Goal: Task Accomplishment & Management: Use online tool/utility

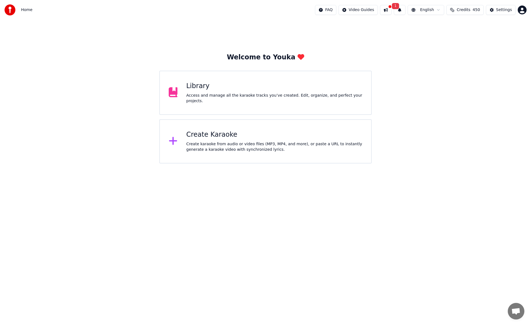
click at [223, 96] on div "Access and manage all the karaoke tracks you’ve created. Edit, organize, and pe…" at bounding box center [274, 98] width 176 height 11
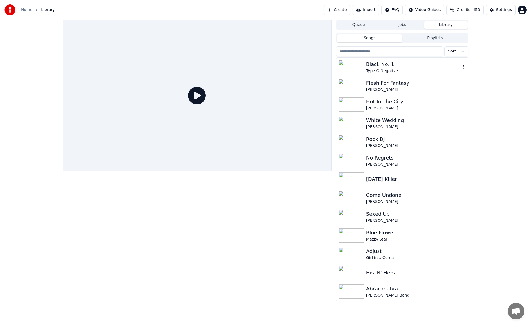
click at [388, 67] on div "Black No. 1" at bounding box center [413, 65] width 94 height 8
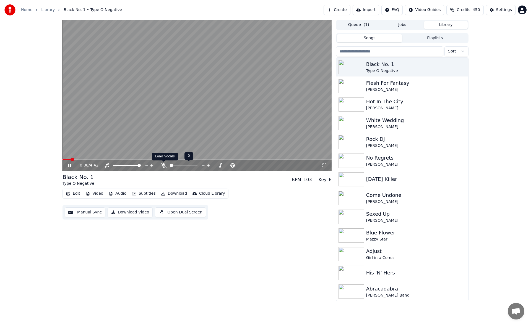
click at [163, 165] on icon at bounding box center [164, 165] width 6 height 4
click at [70, 166] on icon at bounding box center [69, 165] width 3 height 3
click at [70, 192] on icon "button" at bounding box center [68, 194] width 4 height 4
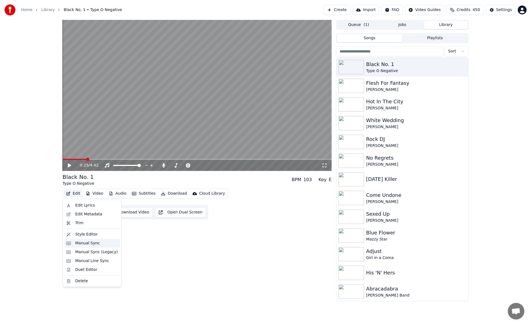
click at [85, 243] on div "Manual Sync" at bounding box center [87, 244] width 25 height 6
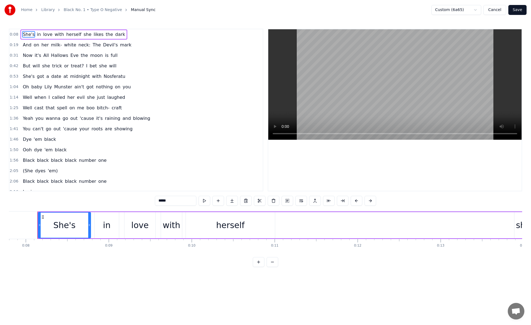
scroll to position [0, 647]
click at [78, 44] on span "neck:" at bounding box center [84, 45] width 13 height 6
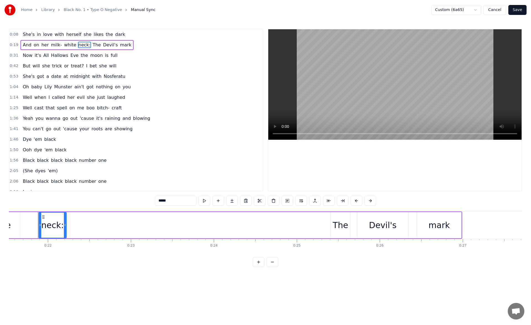
scroll to position [0, 1787]
click at [205, 200] on button at bounding box center [205, 201] width 12 height 10
drag, startPoint x: 64, startPoint y: 226, endPoint x: 145, endPoint y: 228, distance: 81.0
click at [145, 228] on div at bounding box center [145, 225] width 2 height 25
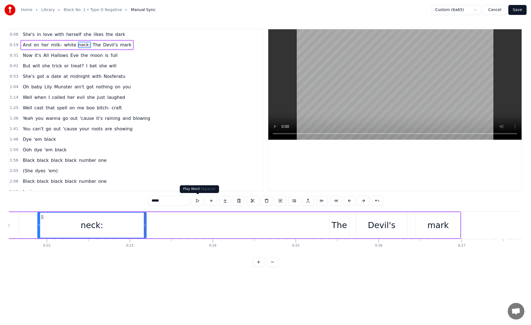
click at [200, 202] on button at bounding box center [198, 201] width 12 height 10
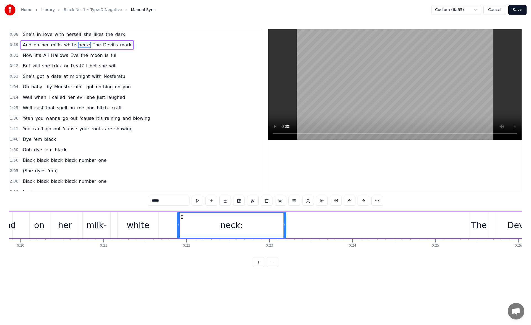
scroll to position [0, 1506]
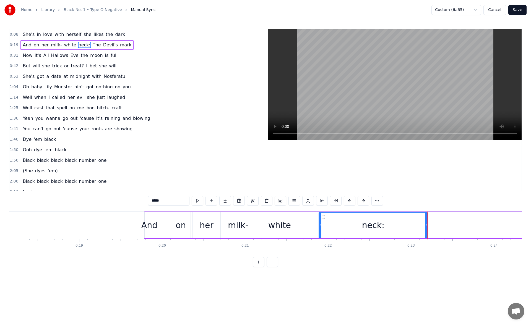
click at [152, 218] on div "And" at bounding box center [149, 225] width 9 height 26
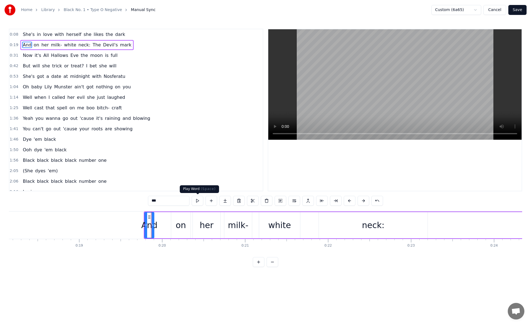
click at [193, 202] on button at bounding box center [198, 201] width 12 height 10
drag, startPoint x: 145, startPoint y: 225, endPoint x: 132, endPoint y: 224, distance: 13.0
click at [144, 224] on icon at bounding box center [145, 225] width 2 height 4
click at [195, 202] on button at bounding box center [198, 201] width 12 height 10
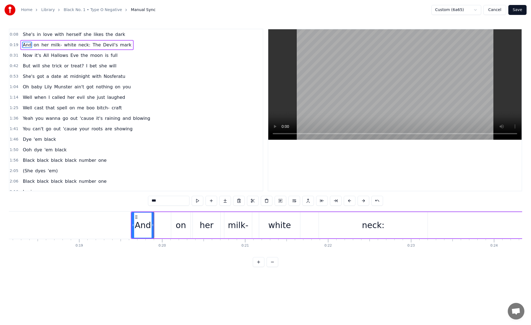
click at [195, 202] on button at bounding box center [198, 201] width 12 height 10
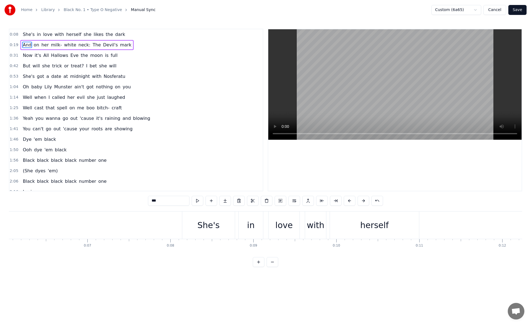
scroll to position [0, 644]
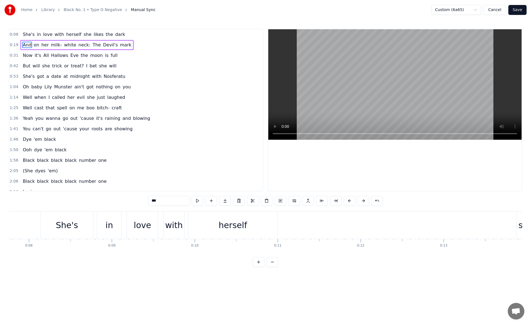
click at [205, 231] on div "herself" at bounding box center [232, 225] width 89 height 27
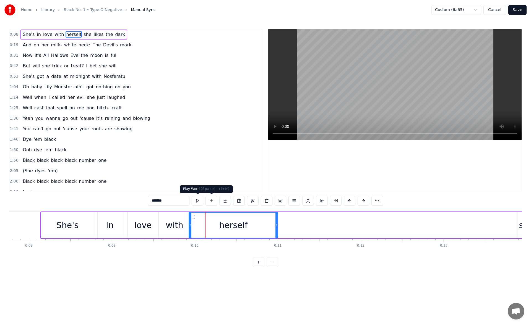
click at [199, 200] on button at bounding box center [198, 201] width 12 height 10
drag, startPoint x: 276, startPoint y: 225, endPoint x: 295, endPoint y: 224, distance: 19.4
click at [287, 224] on icon at bounding box center [286, 225] width 2 height 4
click at [197, 201] on button at bounding box center [198, 201] width 12 height 10
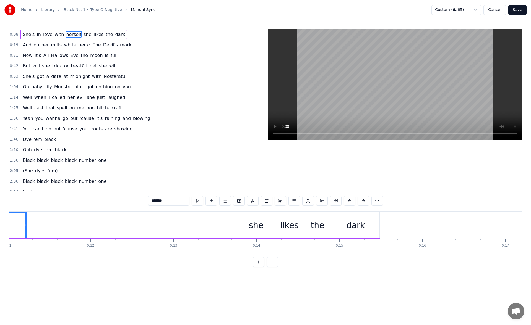
scroll to position [0, 991]
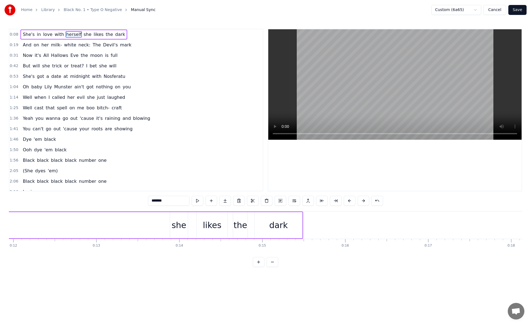
click at [177, 222] on div "she" at bounding box center [178, 225] width 15 height 12
click at [197, 199] on button at bounding box center [198, 201] width 12 height 10
drag, startPoint x: 172, startPoint y: 225, endPoint x: 163, endPoint y: 225, distance: 8.9
click at [163, 225] on icon at bounding box center [162, 225] width 2 height 4
click at [194, 201] on button at bounding box center [198, 201] width 12 height 10
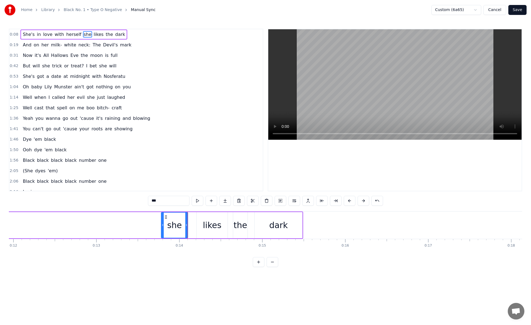
click at [294, 229] on div "dark" at bounding box center [279, 225] width 48 height 26
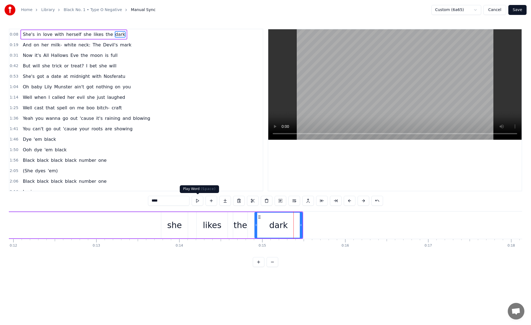
click at [197, 201] on button at bounding box center [198, 201] width 12 height 10
drag, startPoint x: 301, startPoint y: 226, endPoint x: 307, endPoint y: 227, distance: 6.4
click at [303, 227] on icon at bounding box center [302, 225] width 2 height 4
click at [194, 200] on button at bounding box center [198, 201] width 12 height 10
drag, startPoint x: 307, startPoint y: 223, endPoint x: 310, endPoint y: 224, distance: 3.6
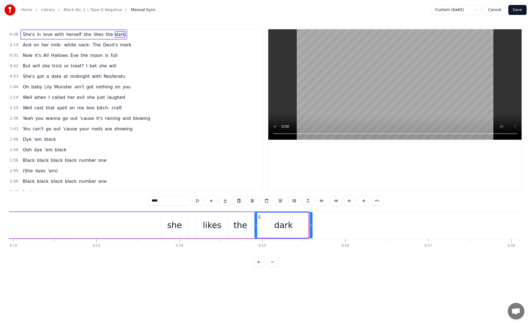
click at [310, 224] on icon at bounding box center [311, 225] width 2 height 4
click at [194, 203] on button at bounding box center [198, 201] width 12 height 10
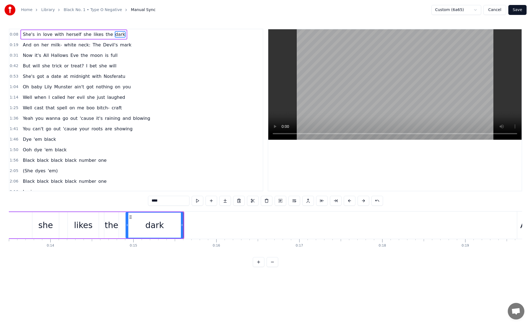
scroll to position [0, 1377]
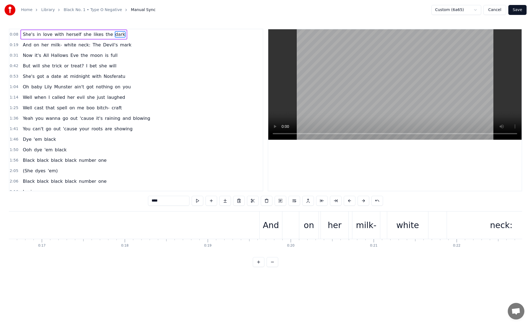
click at [273, 223] on div "And" at bounding box center [271, 225] width 16 height 12
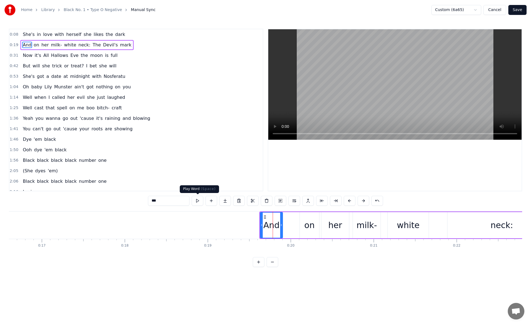
click at [196, 203] on button at bounding box center [198, 201] width 12 height 10
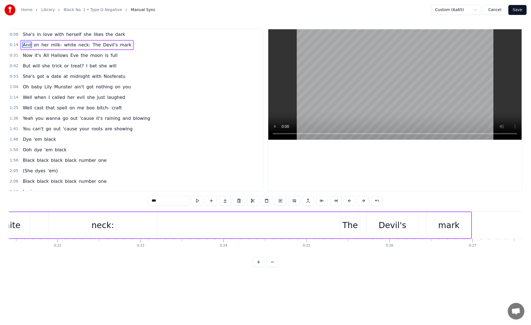
scroll to position [0, 1905]
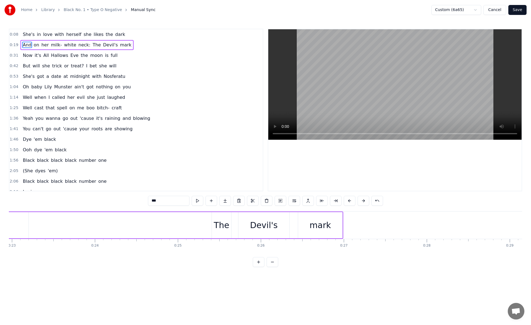
click at [215, 224] on div "The" at bounding box center [221, 225] width 15 height 12
click at [200, 203] on button at bounding box center [198, 201] width 12 height 10
drag, startPoint x: 213, startPoint y: 227, endPoint x: 208, endPoint y: 227, distance: 4.1
click at [208, 227] on icon at bounding box center [209, 225] width 2 height 4
click at [200, 202] on button at bounding box center [198, 201] width 12 height 10
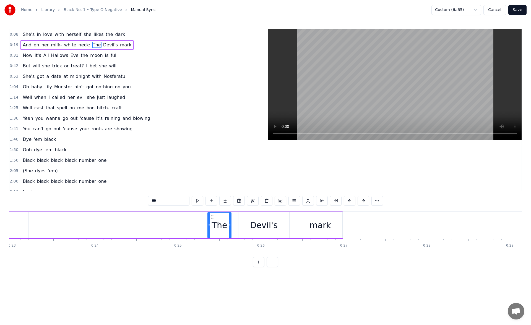
click at [309, 232] on div "mark" at bounding box center [320, 225] width 44 height 26
type input "****"
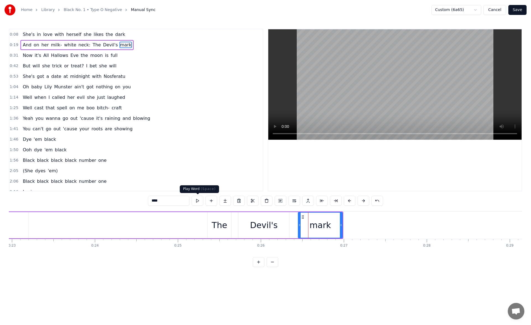
click at [192, 200] on button at bounding box center [198, 201] width 12 height 10
drag, startPoint x: 340, startPoint y: 226, endPoint x: 347, endPoint y: 226, distance: 6.6
click at [347, 226] on icon at bounding box center [347, 225] width 2 height 4
click at [199, 200] on button at bounding box center [198, 201] width 12 height 10
click at [349, 226] on icon at bounding box center [347, 225] width 2 height 4
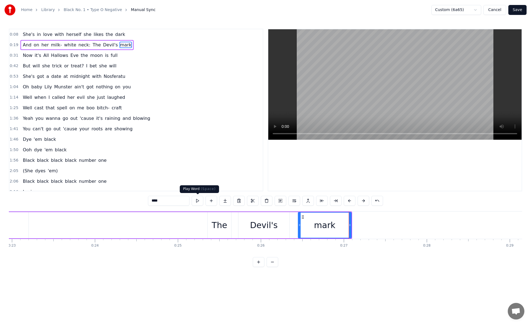
click at [199, 202] on button at bounding box center [198, 201] width 12 height 10
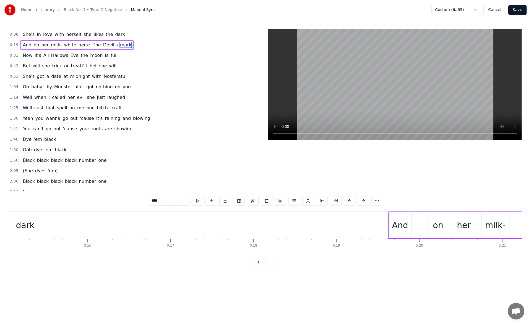
scroll to position [0, 991]
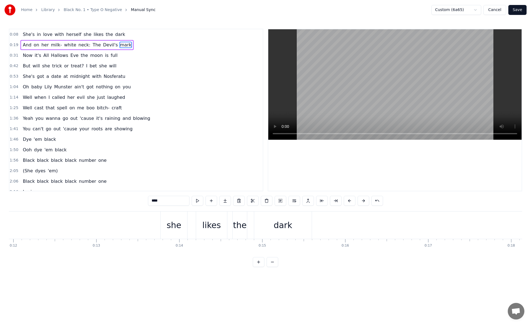
click at [56, 228] on div "She's in love with herself she likes the dark" at bounding box center [3, 225] width 620 height 27
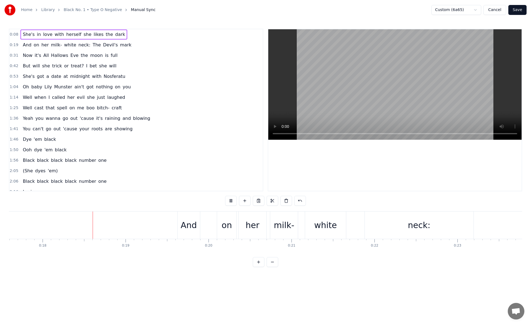
scroll to position [0, 1460]
click at [188, 220] on div "And" at bounding box center [188, 225] width 16 height 12
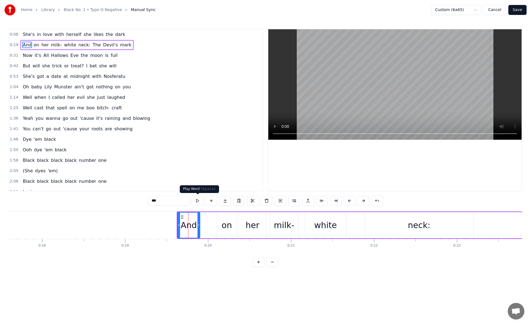
click at [200, 199] on button at bounding box center [198, 201] width 12 height 10
click at [229, 226] on div "on" at bounding box center [226, 225] width 10 height 12
click at [197, 200] on button at bounding box center [198, 201] width 12 height 10
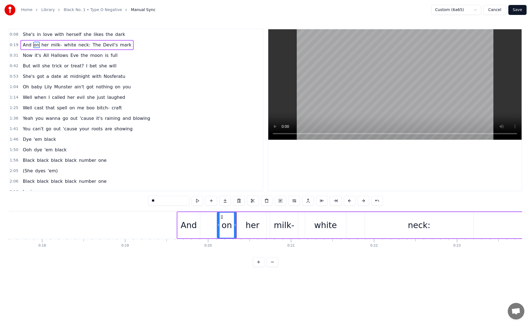
click at [197, 200] on button at bounding box center [198, 201] width 12 height 10
click at [191, 224] on div "And" at bounding box center [189, 225] width 16 height 12
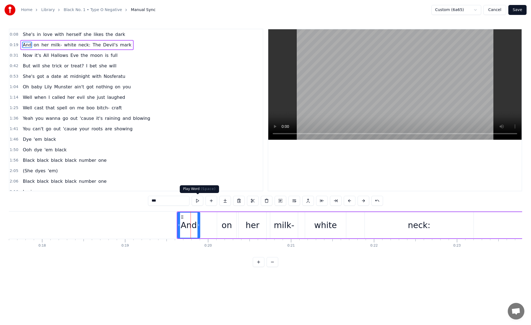
click at [199, 202] on button at bounding box center [198, 201] width 12 height 10
drag, startPoint x: 199, startPoint y: 226, endPoint x: 209, endPoint y: 226, distance: 10.2
click at [209, 226] on icon at bounding box center [208, 225] width 2 height 4
click at [197, 200] on button at bounding box center [198, 201] width 12 height 10
click at [222, 219] on div "on" at bounding box center [226, 225] width 10 height 12
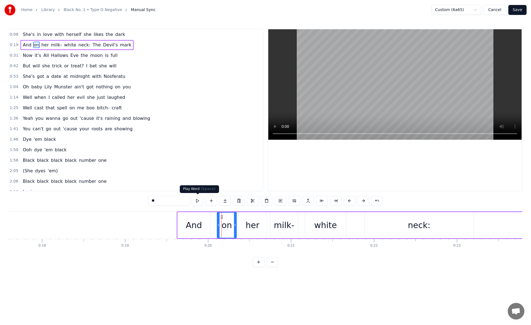
click at [200, 202] on button at bounding box center [198, 201] width 12 height 10
click at [246, 217] on div "her" at bounding box center [253, 225] width 28 height 26
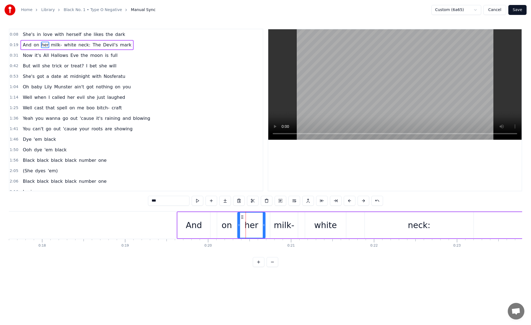
click at [242, 216] on icon at bounding box center [242, 217] width 4 height 4
click at [228, 218] on div "on" at bounding box center [226, 225] width 19 height 26
drag, startPoint x: 234, startPoint y: 226, endPoint x: 231, endPoint y: 225, distance: 3.1
click at [231, 225] on icon at bounding box center [232, 225] width 2 height 4
click at [246, 220] on div "her" at bounding box center [251, 225] width 14 height 12
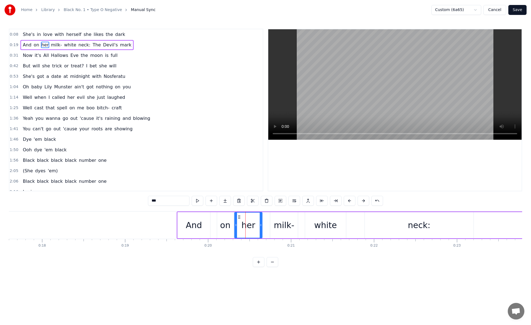
drag, startPoint x: 242, startPoint y: 215, endPoint x: 239, endPoint y: 215, distance: 3.0
click at [239, 215] on icon at bounding box center [239, 217] width 4 height 4
click at [200, 200] on button at bounding box center [198, 201] width 12 height 10
click at [278, 220] on div "milk-" at bounding box center [284, 225] width 20 height 12
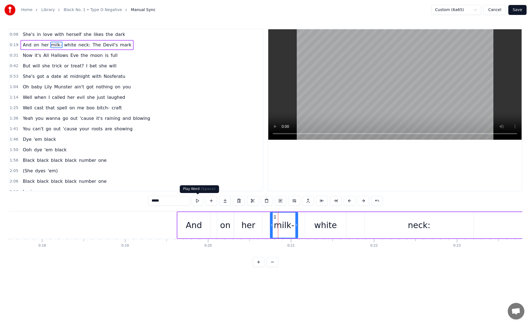
click at [199, 202] on button at bounding box center [198, 201] width 12 height 10
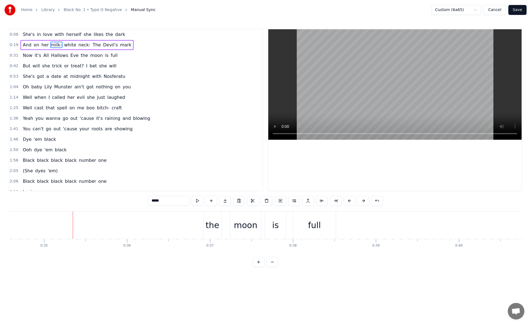
scroll to position [0, 2638]
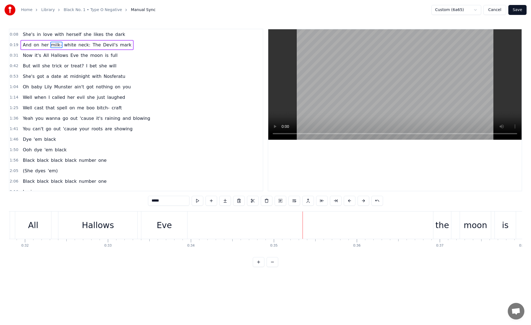
click at [150, 228] on div "Eve" at bounding box center [164, 225] width 46 height 27
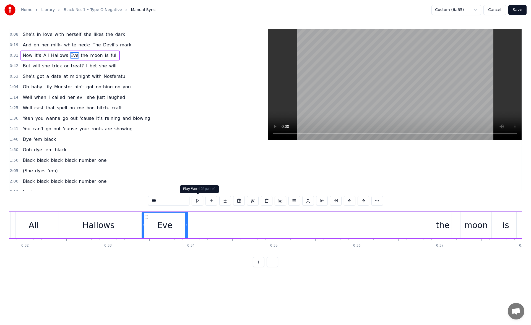
click at [200, 197] on button at bounding box center [198, 201] width 12 height 10
drag, startPoint x: 186, startPoint y: 223, endPoint x: 200, endPoint y: 224, distance: 13.6
click at [187, 224] on icon at bounding box center [186, 225] width 2 height 4
click at [199, 203] on button at bounding box center [198, 201] width 12 height 10
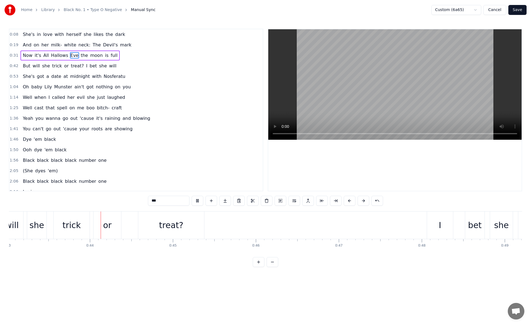
scroll to position [0, 3569]
click at [194, 223] on div "treat?" at bounding box center [171, 225] width 66 height 27
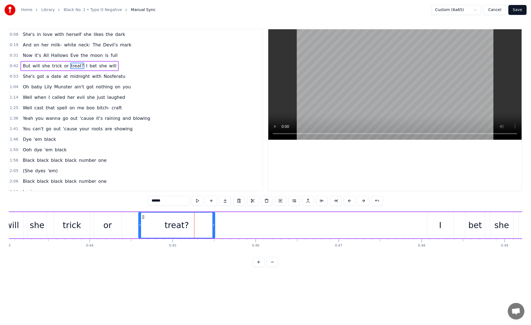
drag, startPoint x: 203, startPoint y: 225, endPoint x: 214, endPoint y: 225, distance: 10.8
click at [214, 225] on icon at bounding box center [213, 225] width 2 height 4
click at [199, 201] on button at bounding box center [198, 201] width 12 height 10
drag, startPoint x: 213, startPoint y: 225, endPoint x: 220, endPoint y: 225, distance: 7.2
click at [215, 225] on icon at bounding box center [214, 225] width 2 height 4
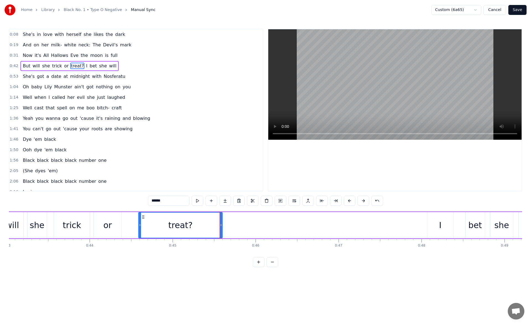
click at [431, 218] on div "I" at bounding box center [440, 225] width 26 height 26
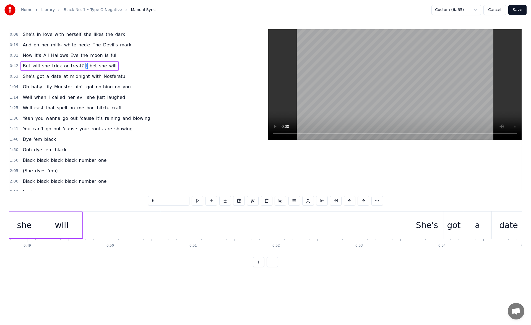
scroll to position [0, 3861]
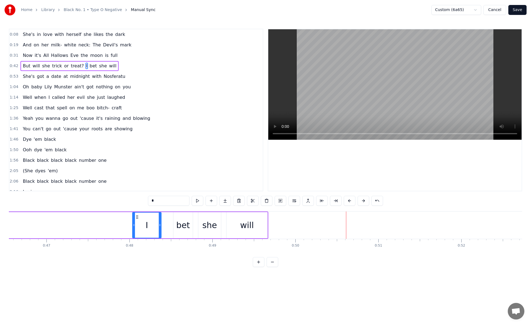
drag, startPoint x: 137, startPoint y: 226, endPoint x: 134, endPoint y: 226, distance: 3.1
click at [134, 226] on icon at bounding box center [134, 225] width 2 height 4
click at [197, 201] on button at bounding box center [198, 201] width 12 height 10
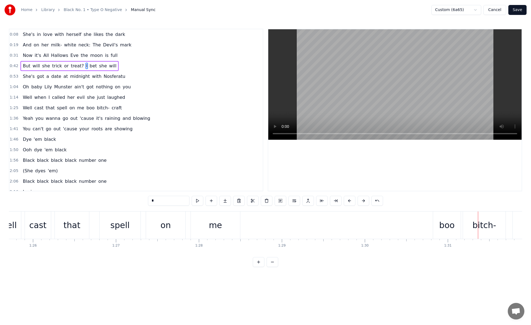
scroll to position [0, 6988]
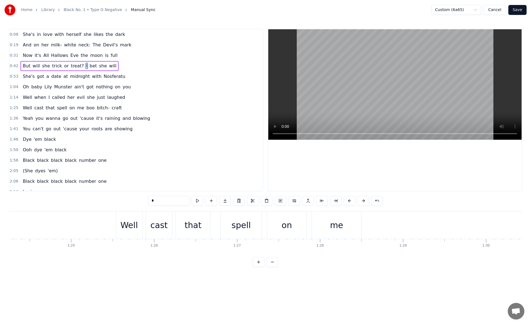
click at [239, 222] on div "spell" at bounding box center [240, 225] width 19 height 12
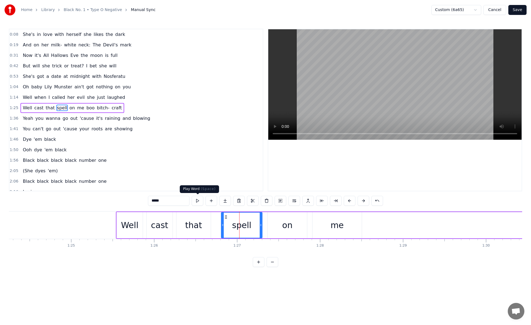
click at [200, 201] on button at bounding box center [198, 201] width 12 height 10
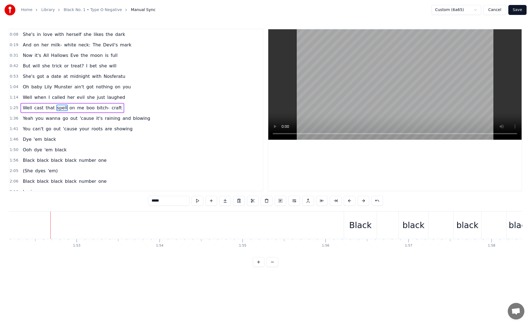
scroll to position [0, 9009]
click at [276, 226] on div "black" at bounding box center [266, 225] width 54 height 27
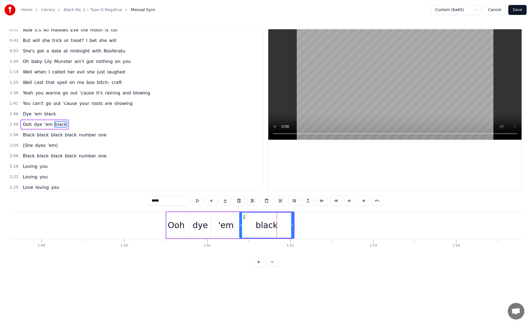
scroll to position [40, 0]
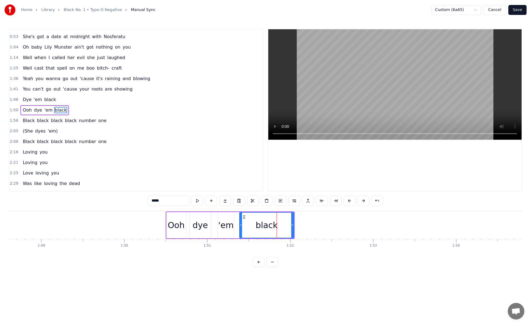
drag, startPoint x: 293, startPoint y: 226, endPoint x: 298, endPoint y: 226, distance: 5.5
click at [293, 226] on icon at bounding box center [292, 225] width 2 height 4
click at [198, 199] on button at bounding box center [198, 201] width 12 height 10
drag, startPoint x: 298, startPoint y: 225, endPoint x: 304, endPoint y: 226, distance: 6.1
click at [299, 226] on icon at bounding box center [298, 225] width 2 height 4
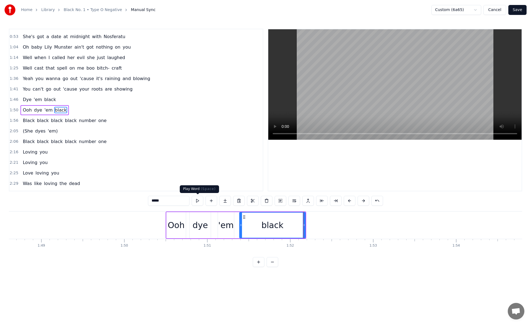
click at [199, 201] on button at bounding box center [198, 201] width 12 height 10
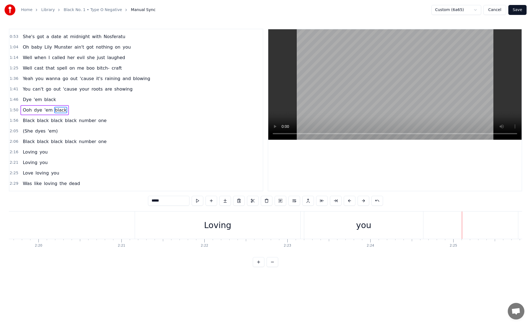
scroll to position [0, 11493]
click at [43, 225] on div "you" at bounding box center [24, 225] width 51 height 27
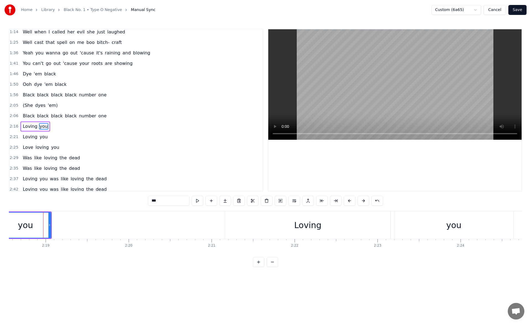
scroll to position [82, 0]
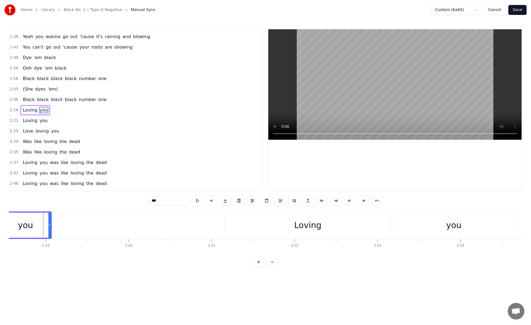
drag, startPoint x: 50, startPoint y: 224, endPoint x: 67, endPoint y: 224, distance: 16.9
click at [51, 224] on icon at bounding box center [49, 225] width 2 height 4
click at [198, 202] on button at bounding box center [198, 201] width 12 height 10
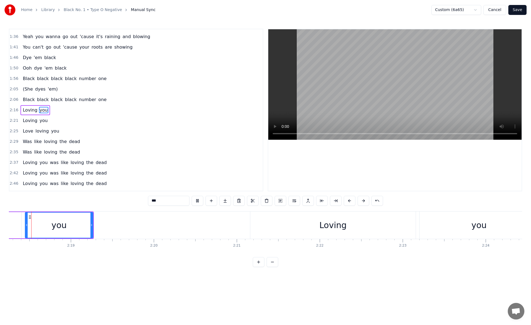
scroll to position [0, 11455]
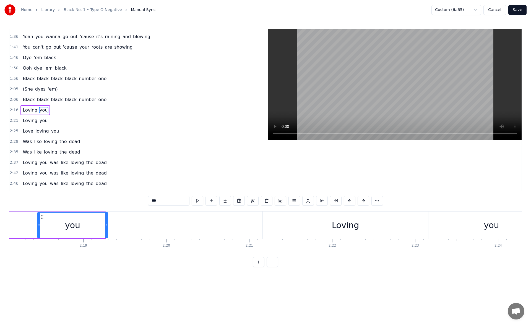
drag, startPoint x: 104, startPoint y: 224, endPoint x: 110, endPoint y: 224, distance: 6.4
click at [107, 224] on icon at bounding box center [106, 225] width 2 height 4
click at [274, 228] on div "Loving" at bounding box center [345, 225] width 165 height 27
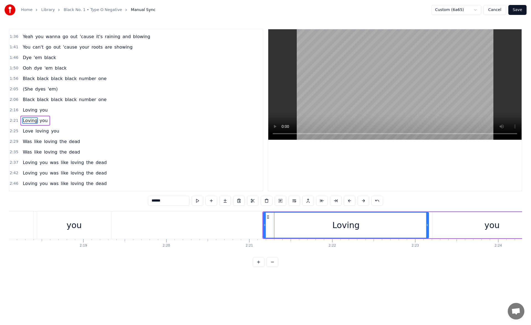
scroll to position [92, 0]
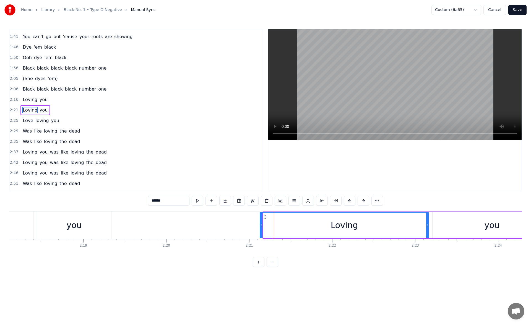
drag, startPoint x: 265, startPoint y: 227, endPoint x: 261, endPoint y: 226, distance: 3.4
click at [261, 226] on icon at bounding box center [261, 225] width 2 height 4
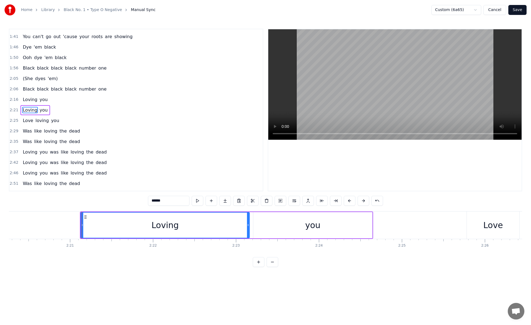
scroll to position [0, 11686]
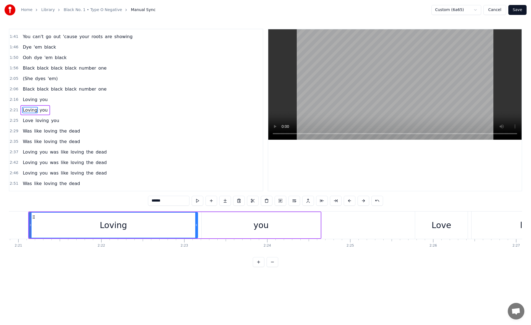
click at [271, 228] on div "you" at bounding box center [261, 225] width 119 height 26
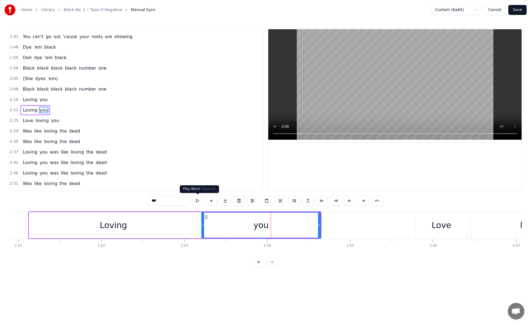
click at [195, 199] on button at bounding box center [198, 201] width 12 height 10
drag, startPoint x: 319, startPoint y: 225, endPoint x: 328, endPoint y: 224, distance: 9.7
click at [328, 224] on icon at bounding box center [327, 225] width 2 height 4
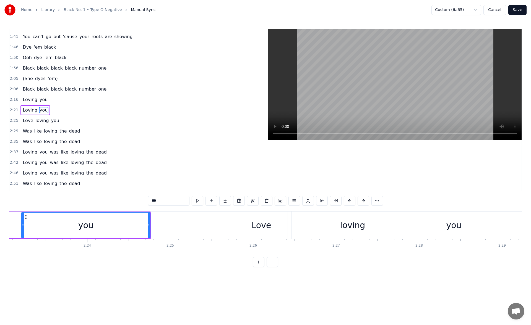
scroll to position [0, 11956]
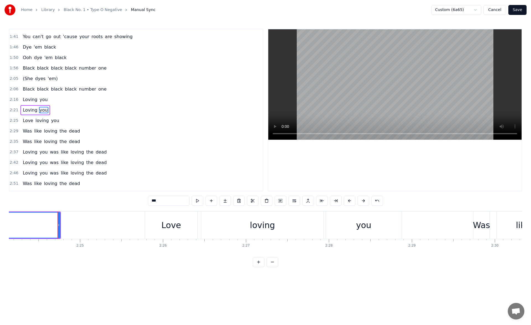
click at [364, 225] on div "you" at bounding box center [363, 225] width 15 height 12
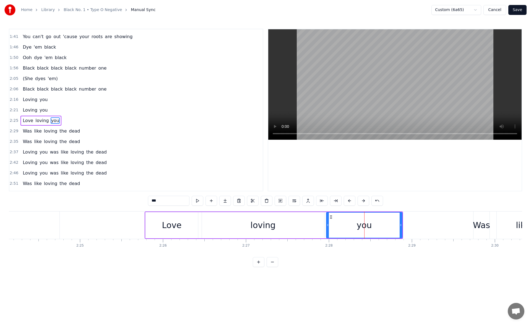
scroll to position [103, 0]
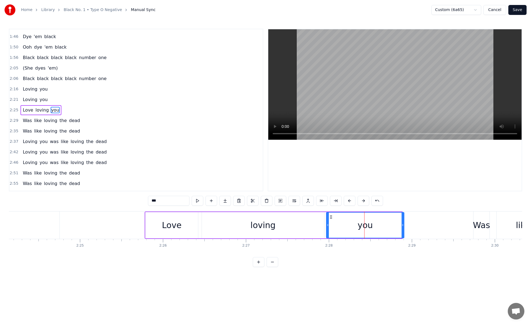
drag, startPoint x: 400, startPoint y: 226, endPoint x: 407, endPoint y: 226, distance: 6.9
click at [404, 226] on icon at bounding box center [402, 225] width 2 height 4
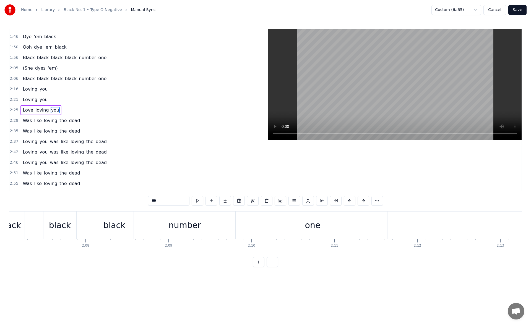
scroll to position [0, 10360]
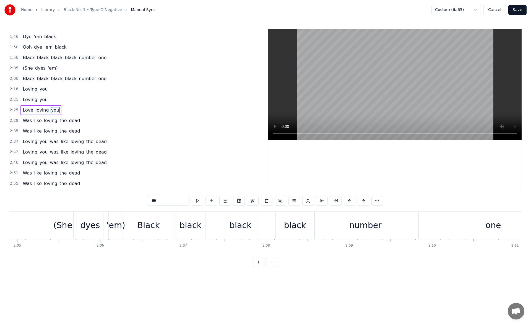
click at [61, 230] on div "(She" at bounding box center [62, 225] width 19 height 12
type input "****"
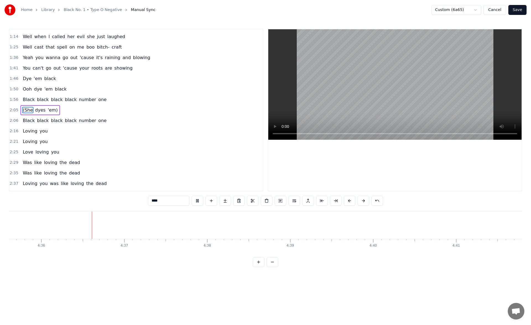
scroll to position [0, 22861]
click at [518, 10] on button "Save" at bounding box center [517, 10] width 18 height 10
